Goal: Information Seeking & Learning: Learn about a topic

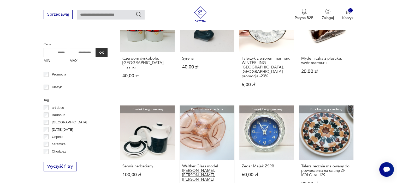
scroll to position [209, 0]
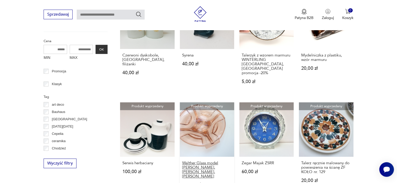
click at [193, 161] on h3 "Walther Glass model [PERSON_NAME], [PERSON_NAME], [PERSON_NAME]" at bounding box center [207, 170] width 50 height 18
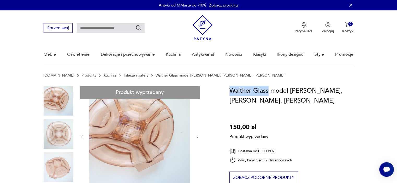
drag, startPoint x: 228, startPoint y: 90, endPoint x: 269, endPoint y: 90, distance: 40.7
copy h1 "[PERSON_NAME]"
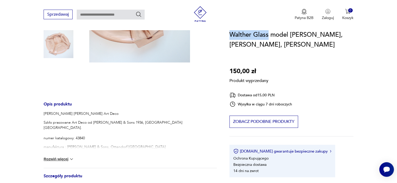
scroll to position [52, 0]
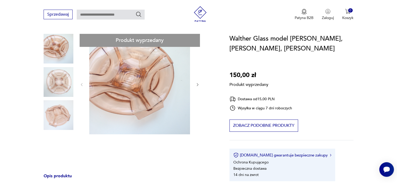
click at [54, 78] on div "Produkt wyprzedany Opis produktu Walther Glass [PERSON_NAME] Art Deco Szkło pra…" at bounding box center [130, 186] width 173 height 305
click at [61, 120] on div "Produkt wyprzedany Opis produktu Walther Glass [PERSON_NAME] Art Deco Szkło pra…" at bounding box center [130, 186] width 173 height 305
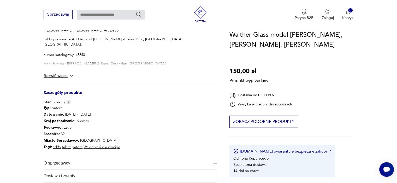
scroll to position [209, 0]
